Goal: Navigation & Orientation: Find specific page/section

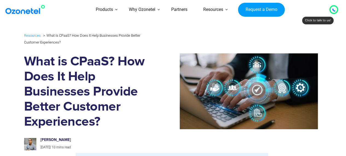
click at [30, 11] on img at bounding box center [26, 10] width 44 height 10
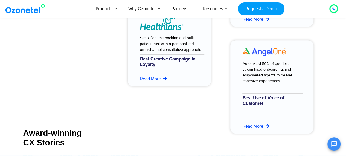
scroll to position [2989, 0]
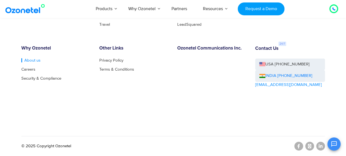
click at [29, 59] on link "About us" at bounding box center [30, 60] width 19 height 4
